Goal: Transaction & Acquisition: Obtain resource

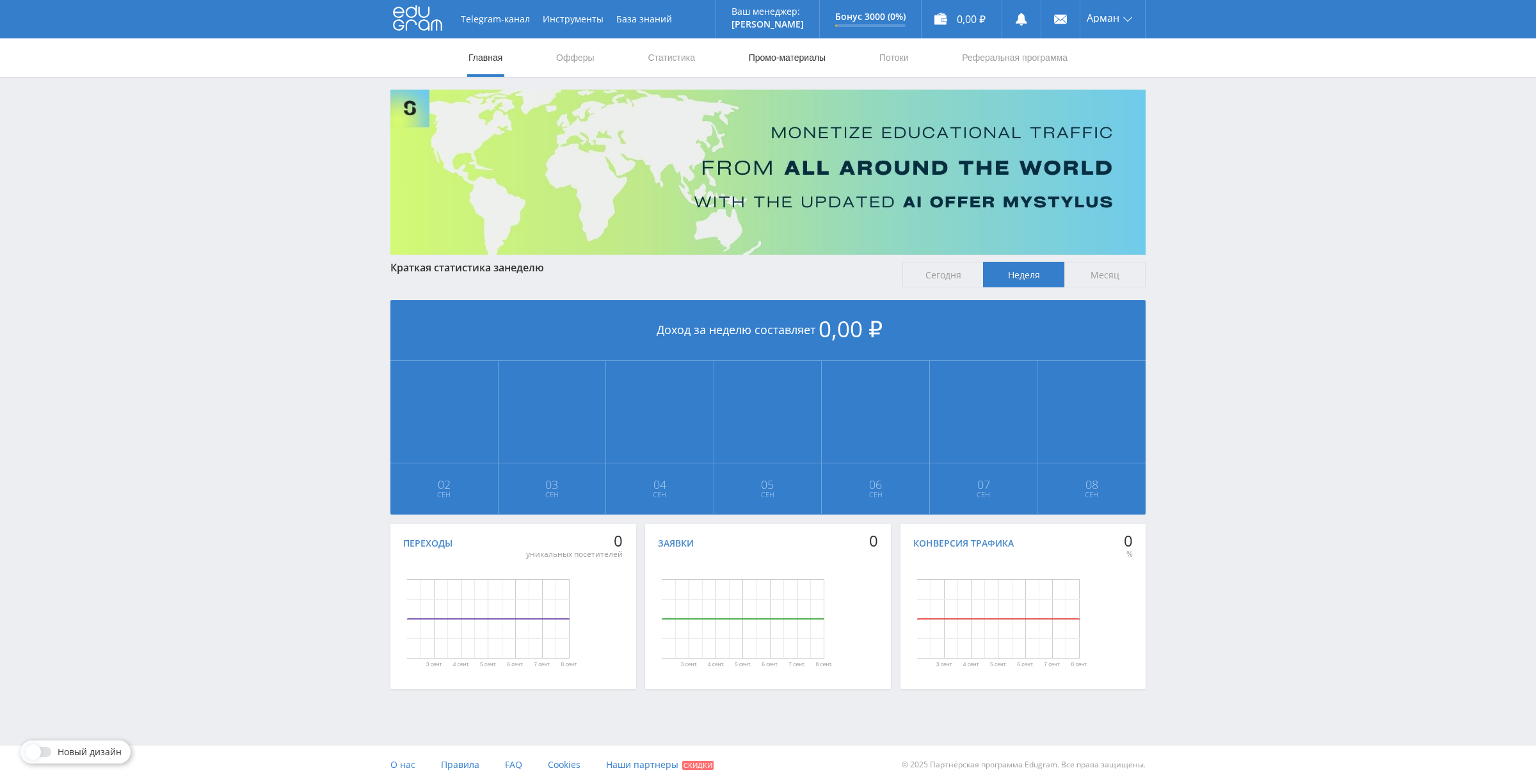
click at [780, 61] on link "Промо-материалы" at bounding box center [787, 57] width 79 height 39
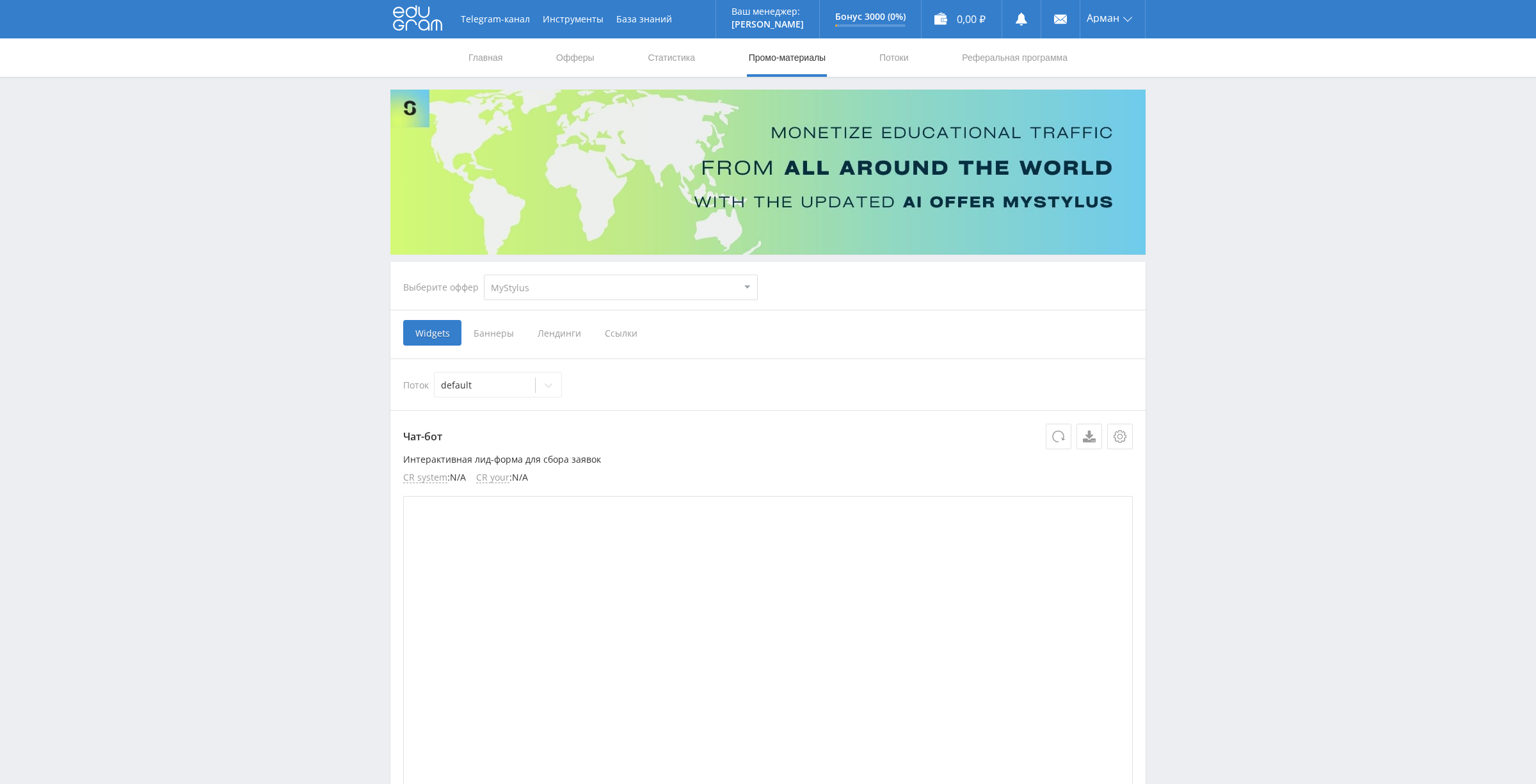
click at [656, 274] on select "MyStylus MyStylus - Revshare Кампус AI Studybay Автор24 Studybay Brazil Study A…" at bounding box center [621, 287] width 274 height 26
select select "340"
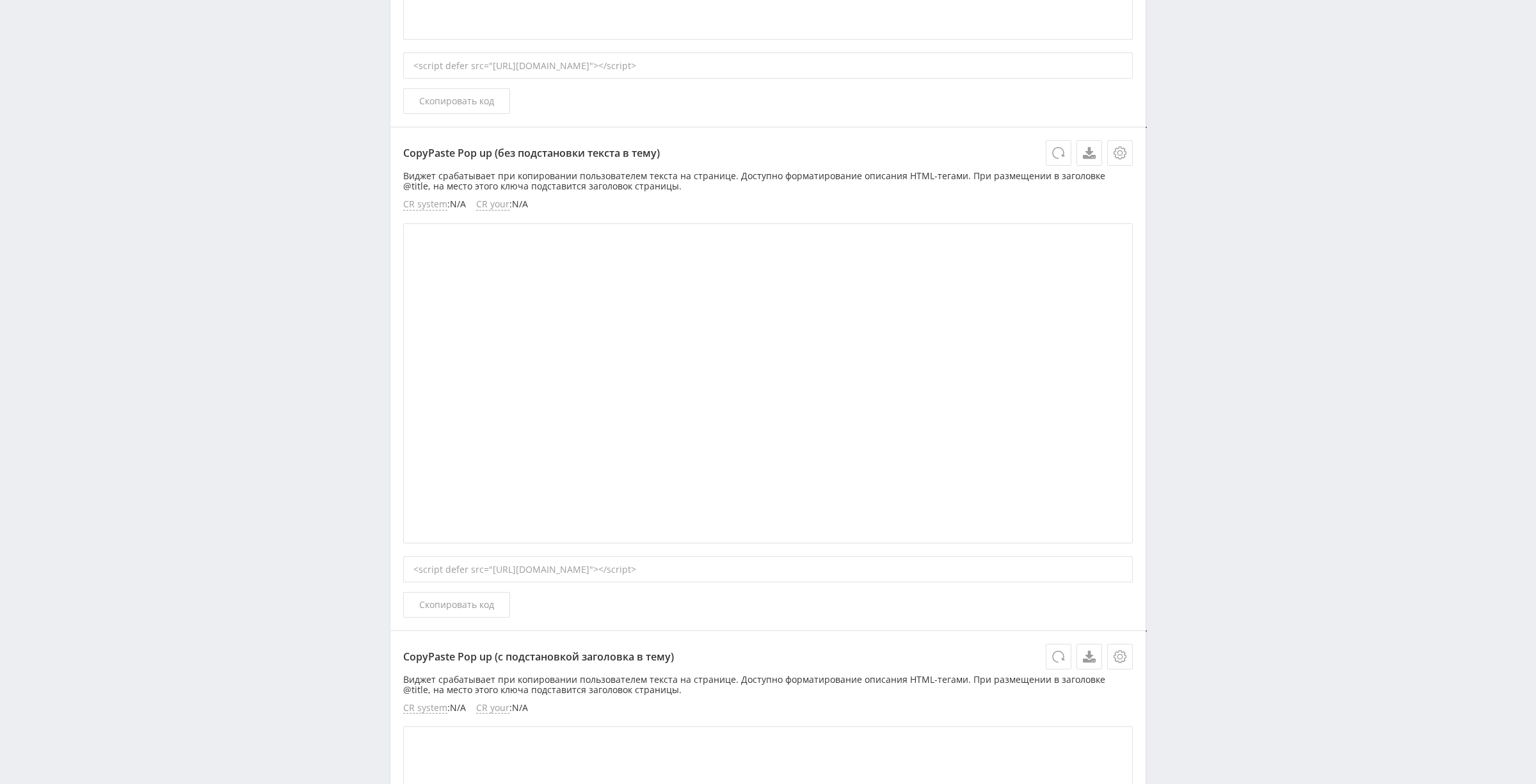
scroll to position [1931, 0]
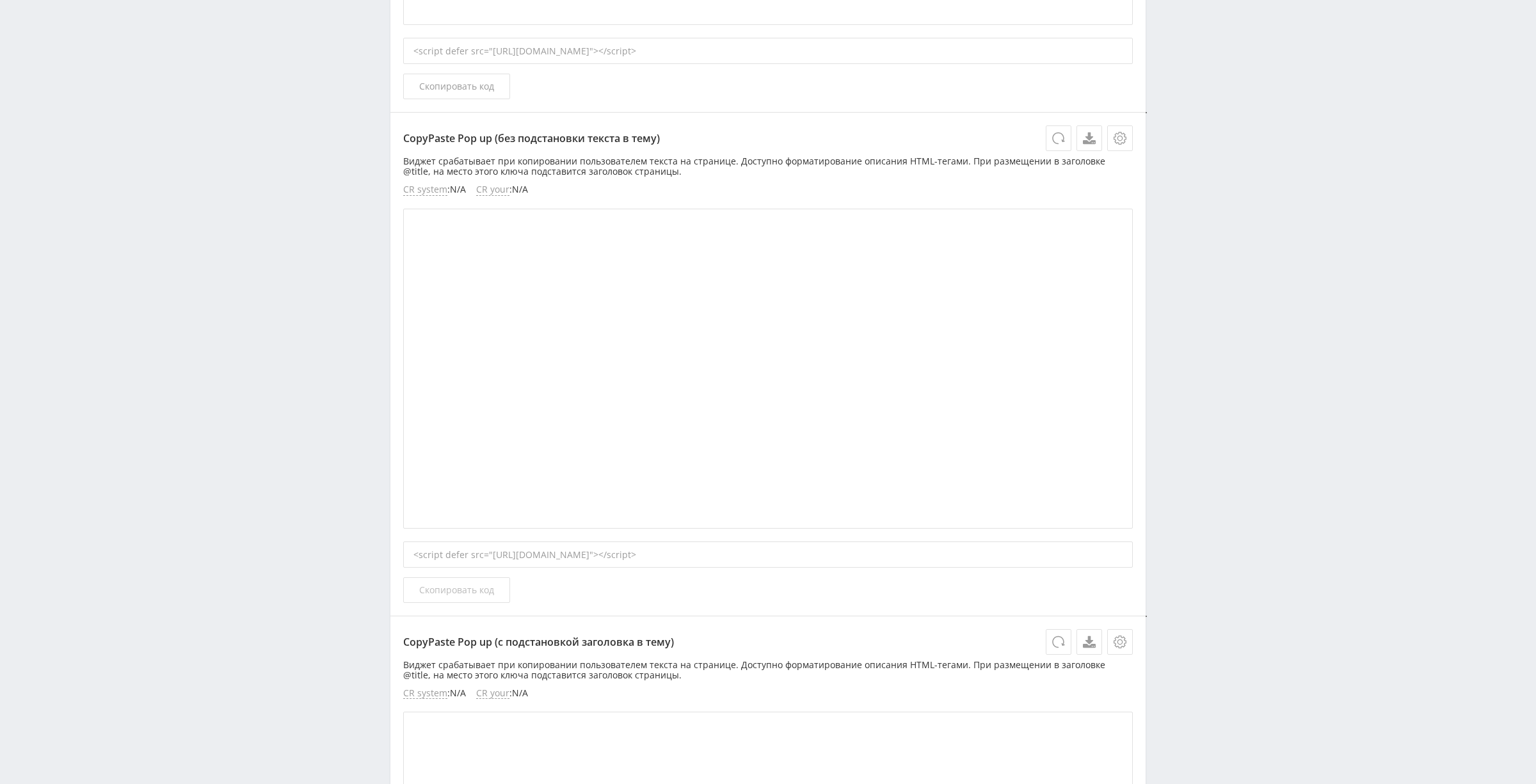
click at [467, 593] on span "Скопировать код" at bounding box center [456, 590] width 75 height 11
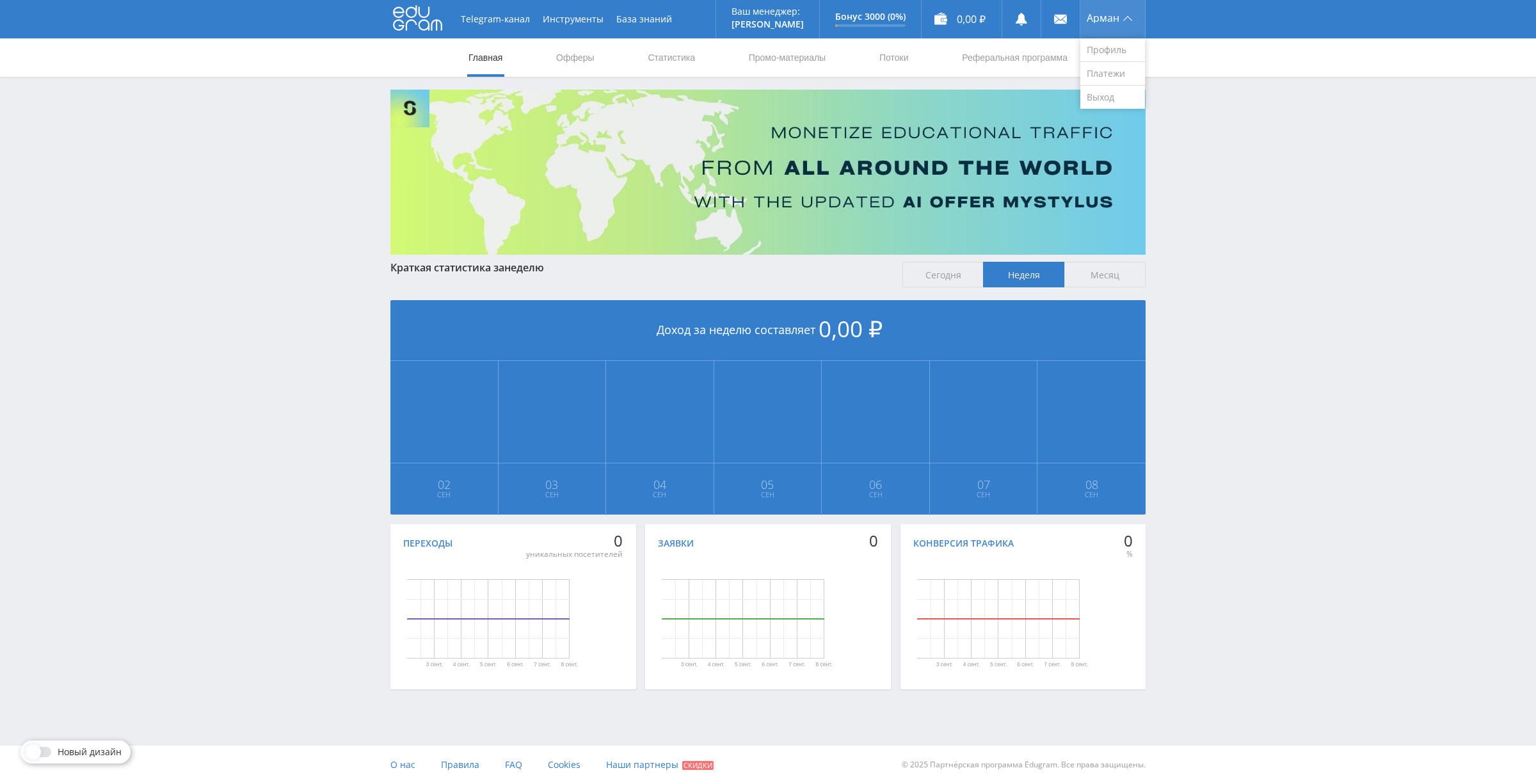
click at [1131, 23] on div "Арман" at bounding box center [1112, 19] width 64 height 39
